Goal: Transaction & Acquisition: Purchase product/service

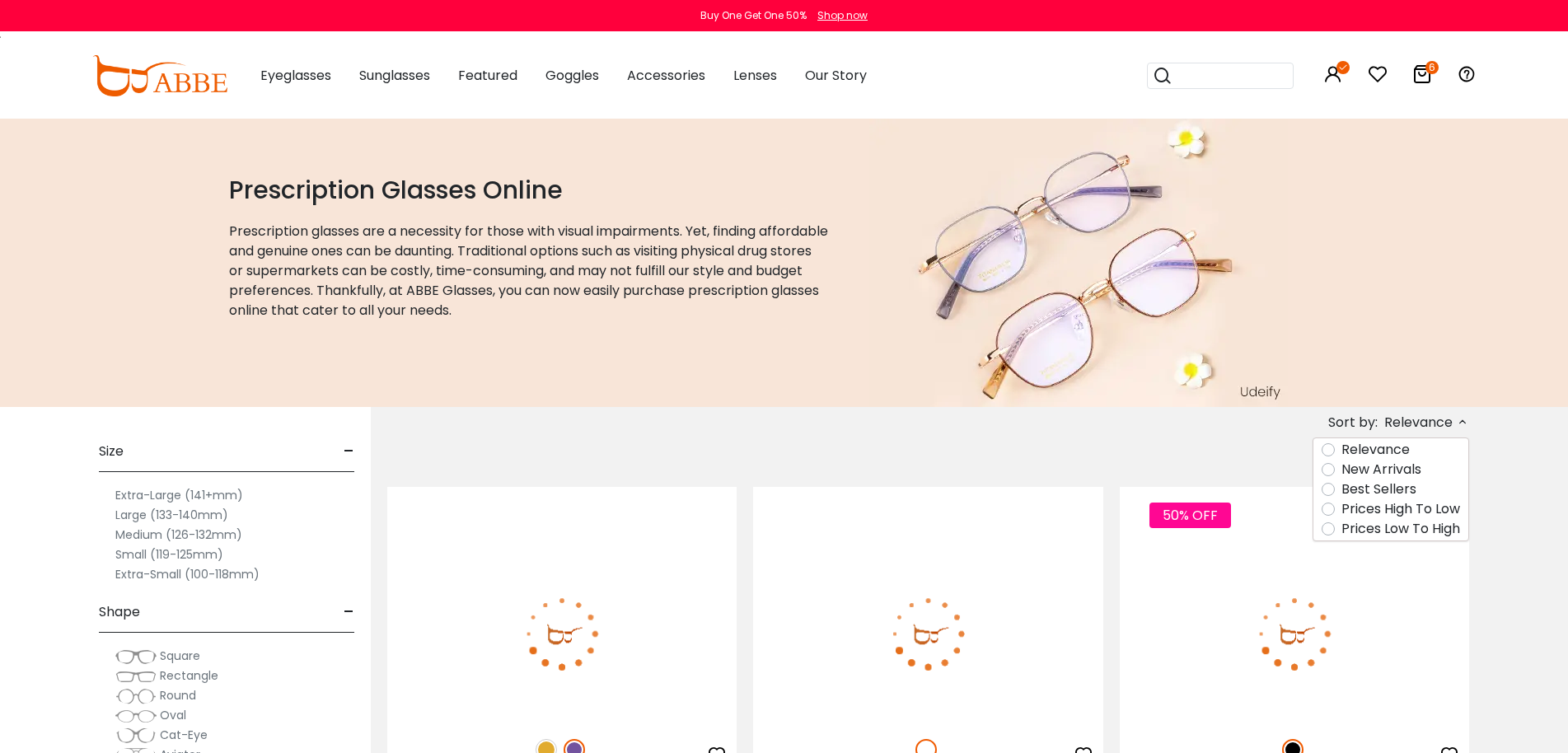
click at [1361, 470] on label "New Arrivals" at bounding box center [1381, 469] width 80 height 20
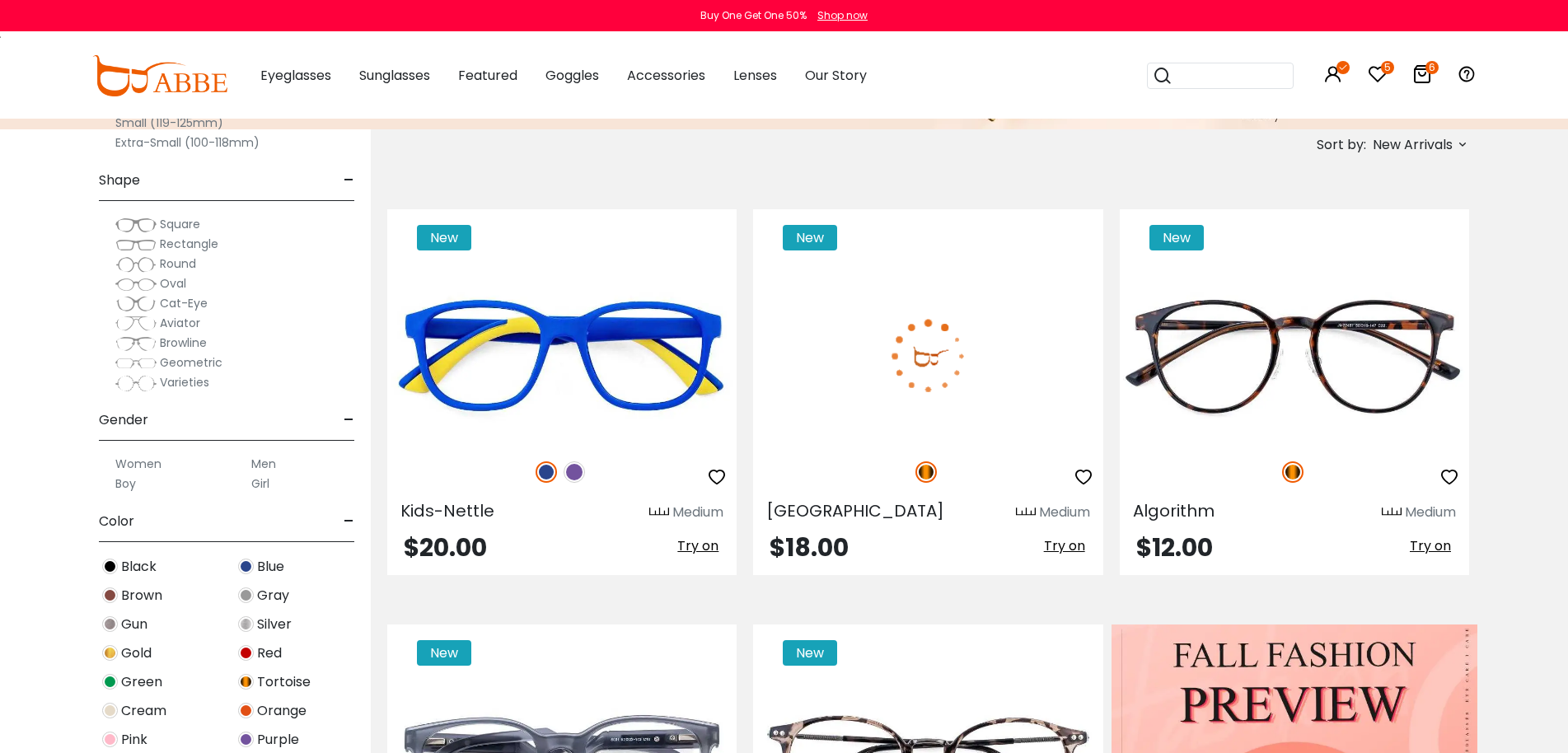
scroll to position [330, 0]
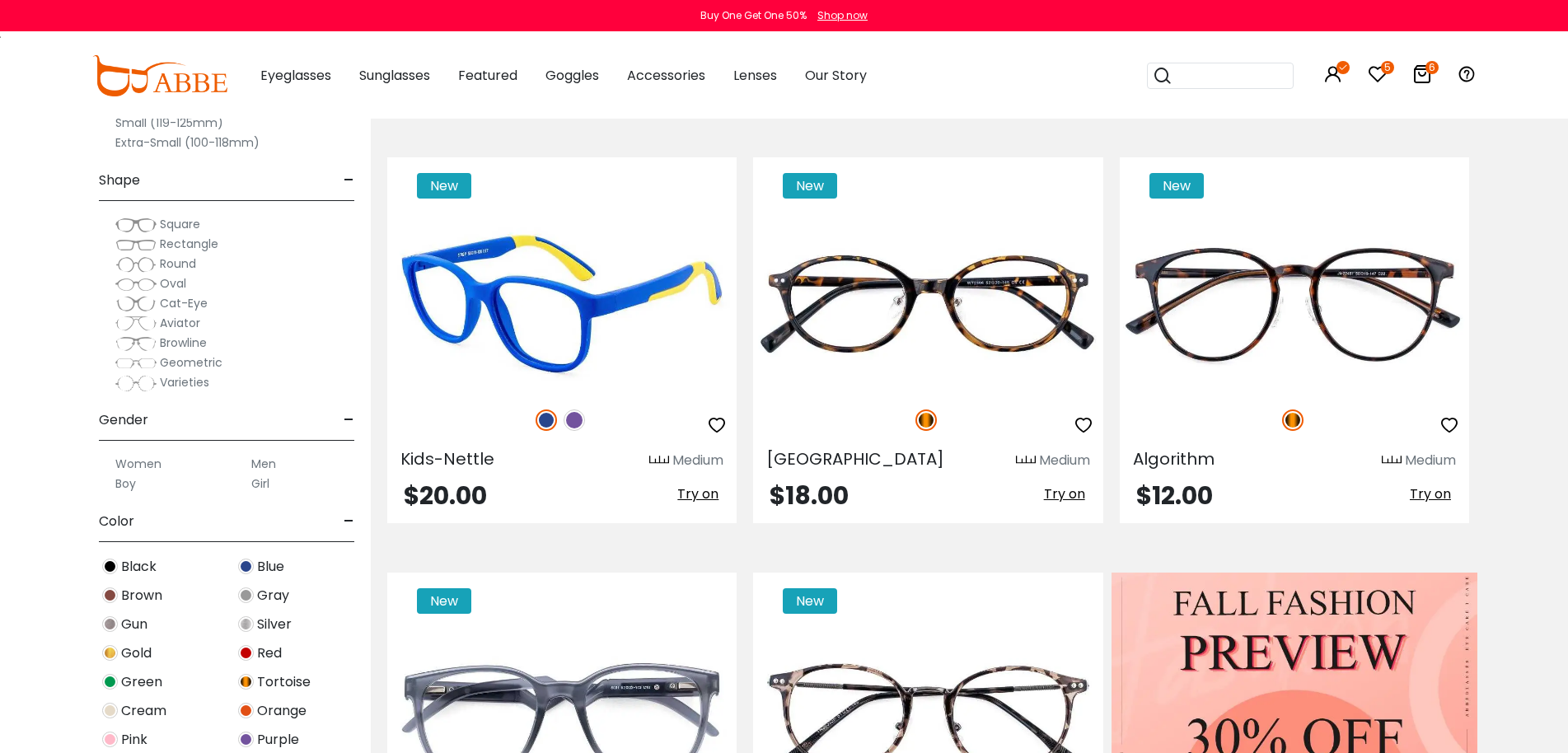
click at [576, 419] on img at bounding box center [574, 419] width 22 height 22
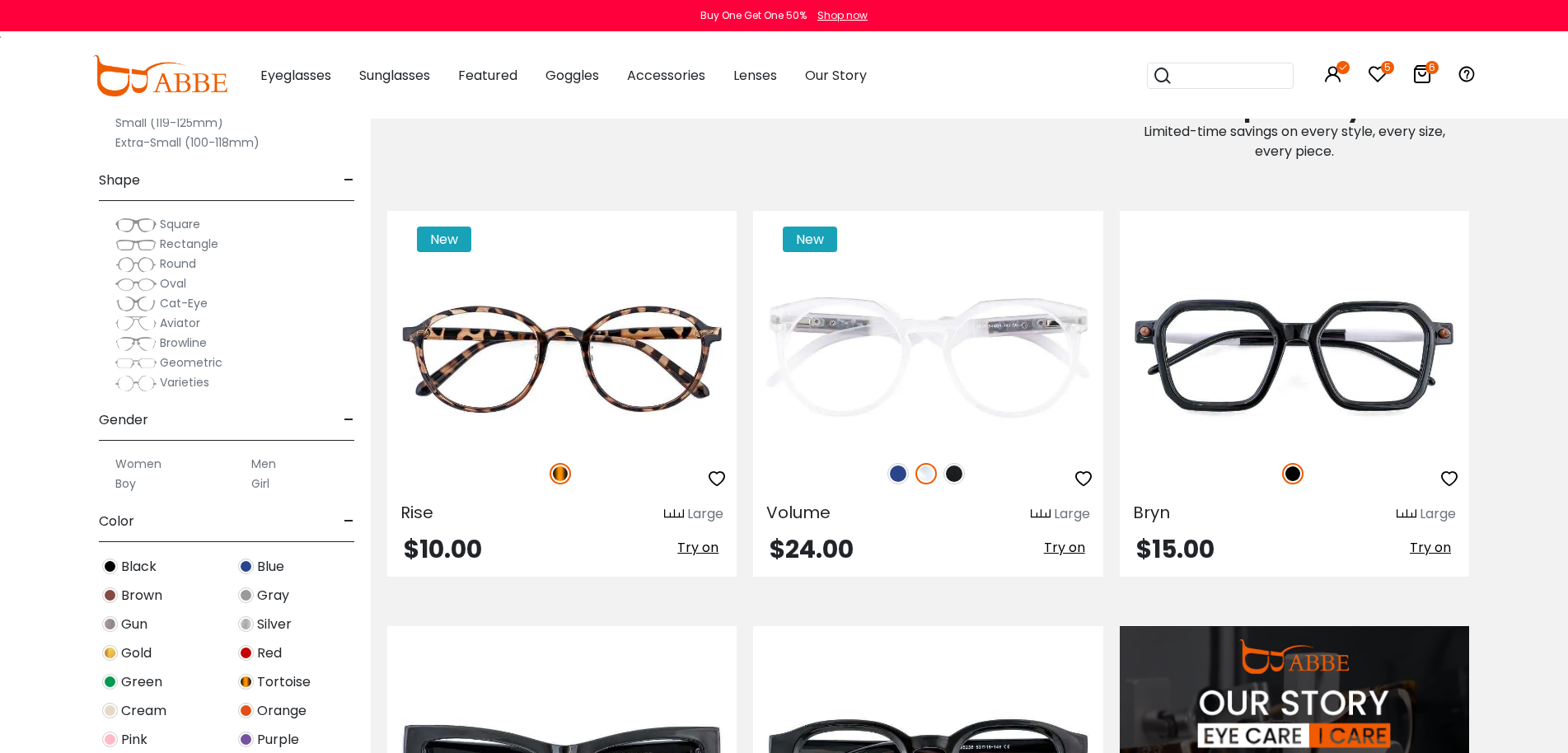
scroll to position [1482, 0]
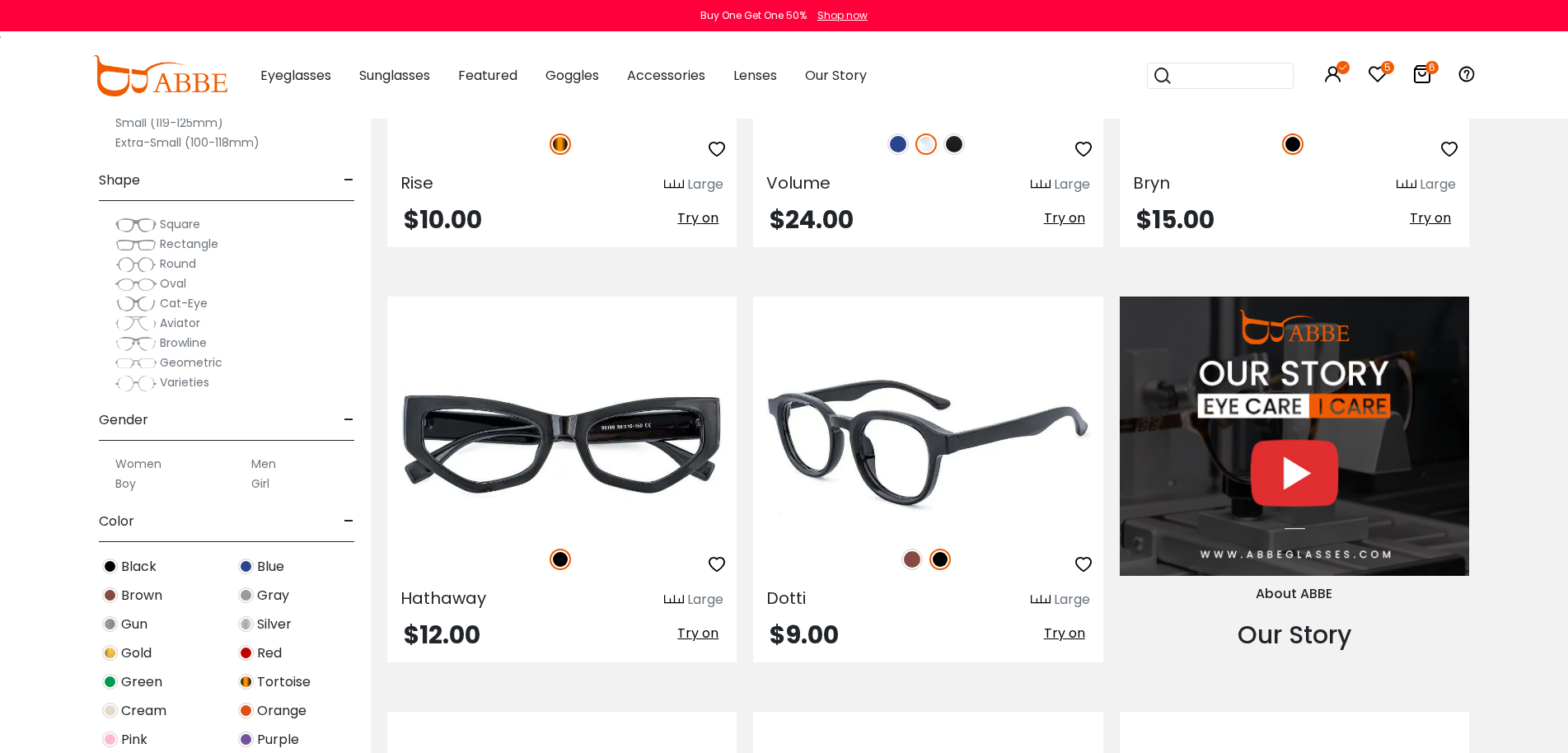
click at [914, 566] on img at bounding box center [912, 559] width 22 height 22
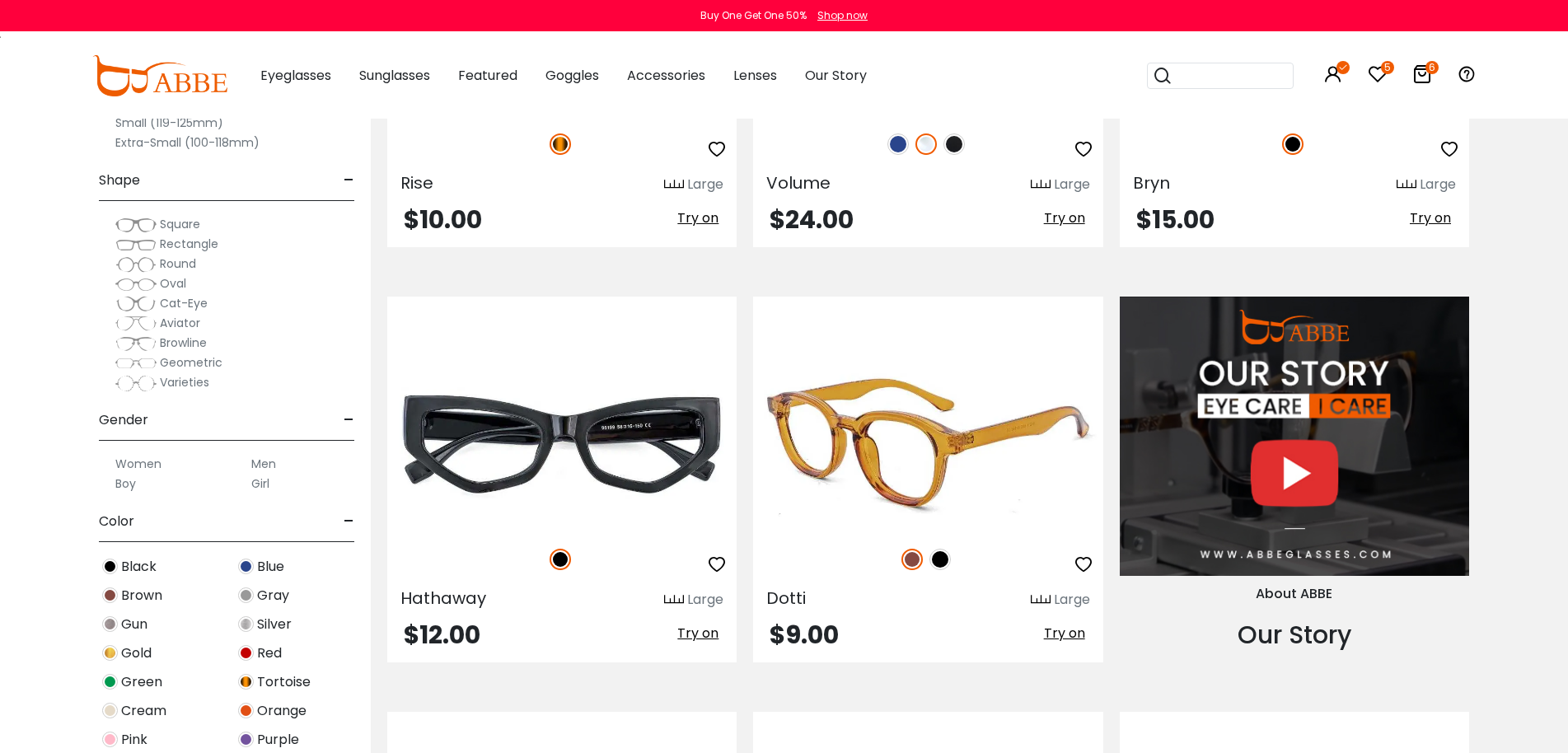
click at [938, 559] on img at bounding box center [939, 559] width 22 height 22
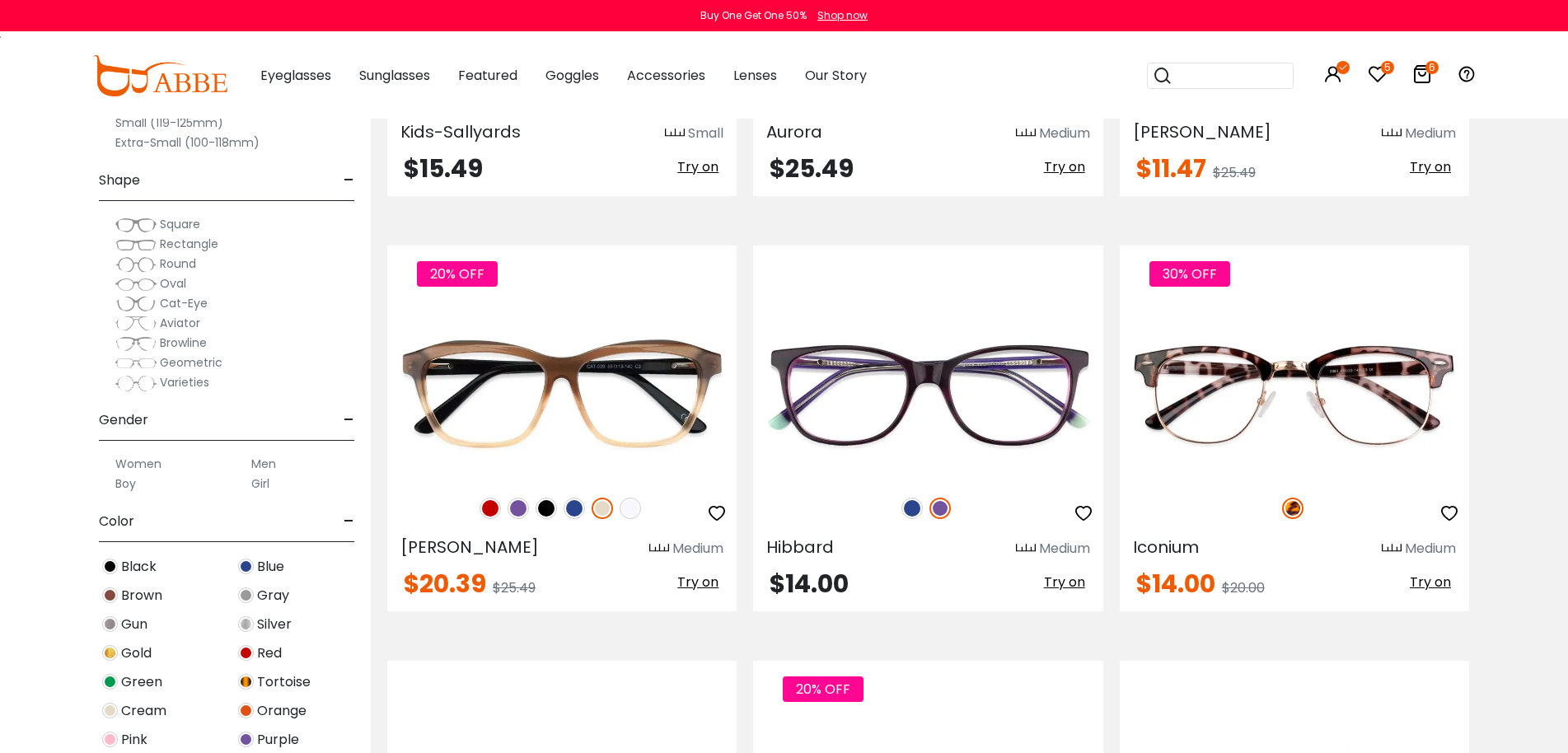
scroll to position [5601, 0]
